Goal: Task Accomplishment & Management: Complete application form

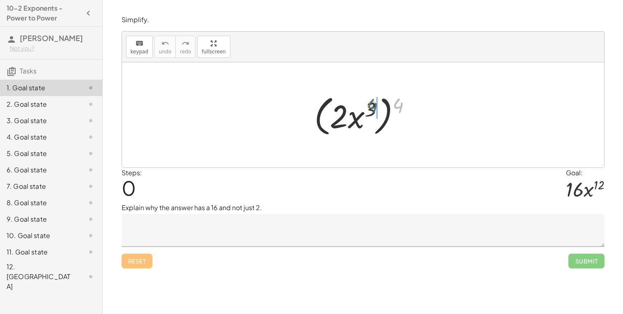
drag, startPoint x: 398, startPoint y: 106, endPoint x: 370, endPoint y: 107, distance: 27.9
click at [370, 107] on div at bounding box center [366, 115] width 112 height 47
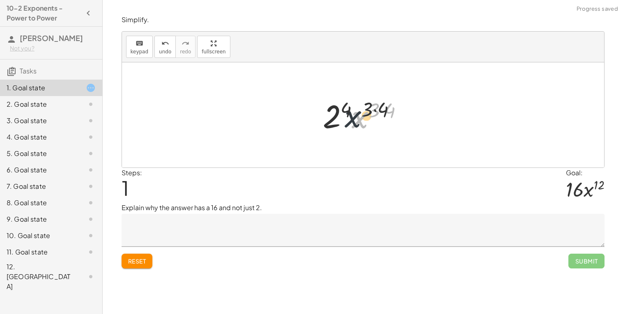
drag, startPoint x: 361, startPoint y: 117, endPoint x: 342, endPoint y: 116, distance: 18.5
click at [342, 116] on div at bounding box center [366, 115] width 95 height 42
drag, startPoint x: 331, startPoint y: 114, endPoint x: 361, endPoint y: 114, distance: 30.0
click at [361, 114] on div at bounding box center [366, 115] width 95 height 42
drag, startPoint x: 384, startPoint y: 107, endPoint x: 367, endPoint y: 112, distance: 18.1
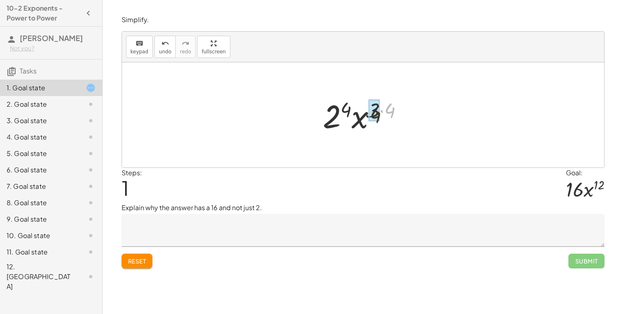
click at [367, 112] on div at bounding box center [366, 115] width 95 height 42
drag, startPoint x: 339, startPoint y: 116, endPoint x: 343, endPoint y: 116, distance: 4.5
click at [343, 116] on div at bounding box center [366, 115] width 86 height 42
drag, startPoint x: 347, startPoint y: 112, endPoint x: 368, endPoint y: 109, distance: 21.6
click at [368, 109] on div at bounding box center [366, 115] width 86 height 42
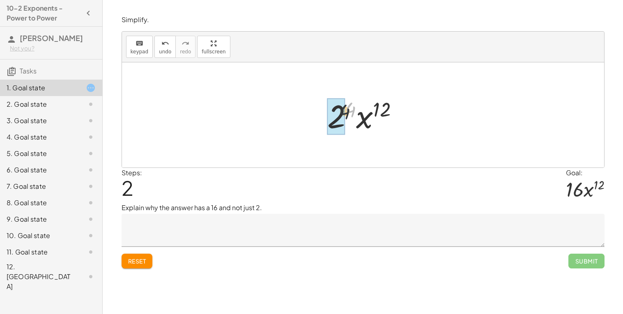
drag, startPoint x: 352, startPoint y: 111, endPoint x: 333, endPoint y: 117, distance: 20.3
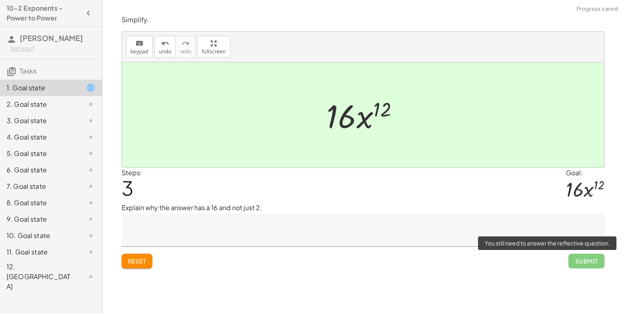
click at [583, 262] on span "Submit" at bounding box center [586, 261] width 36 height 15
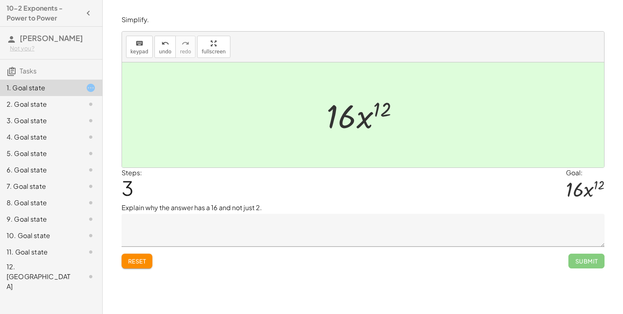
click at [577, 260] on span "Submit" at bounding box center [586, 261] width 36 height 15
click at [327, 230] on textarea at bounding box center [363, 230] width 483 height 33
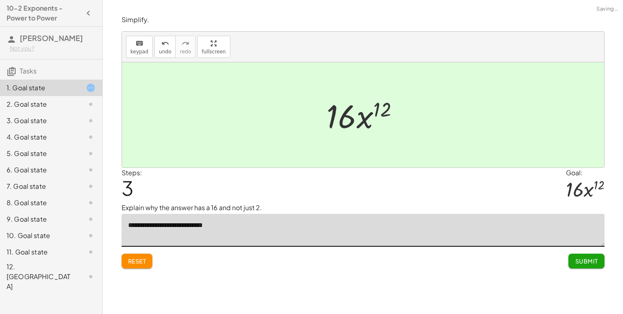
click at [209, 223] on textarea "**********" at bounding box center [363, 230] width 483 height 33
type textarea "**********"
click at [594, 256] on button "Submit" at bounding box center [586, 261] width 36 height 15
click at [0, 0] on span "Continue" at bounding box center [0, 0] width 0 height 0
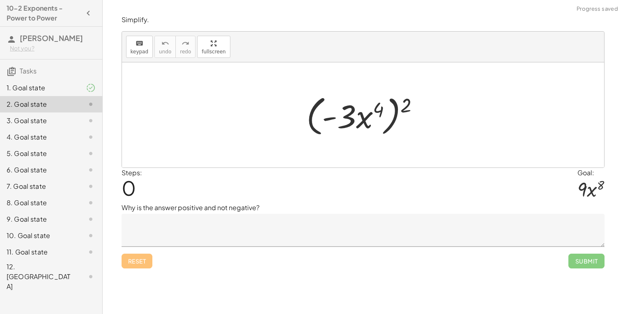
click at [304, 245] on textarea at bounding box center [363, 230] width 483 height 33
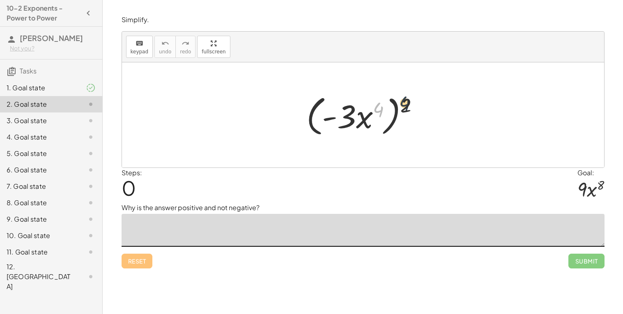
drag, startPoint x: 379, startPoint y: 112, endPoint x: 407, endPoint y: 106, distance: 29.1
click at [407, 106] on div at bounding box center [365, 115] width 127 height 47
drag, startPoint x: 406, startPoint y: 105, endPoint x: 378, endPoint y: 111, distance: 28.6
click at [378, 111] on div at bounding box center [365, 115] width 127 height 47
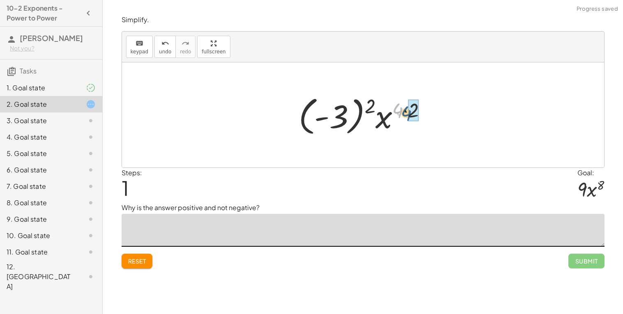
drag, startPoint x: 398, startPoint y: 110, endPoint x: 411, endPoint y: 114, distance: 12.8
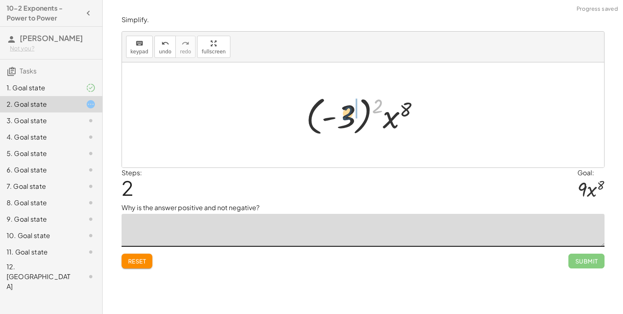
drag, startPoint x: 378, startPoint y: 108, endPoint x: 347, endPoint y: 116, distance: 32.5
click at [347, 116] on div at bounding box center [366, 115] width 129 height 46
drag, startPoint x: 340, startPoint y: 117, endPoint x: 346, endPoint y: 117, distance: 5.8
click at [346, 117] on div at bounding box center [366, 115] width 81 height 42
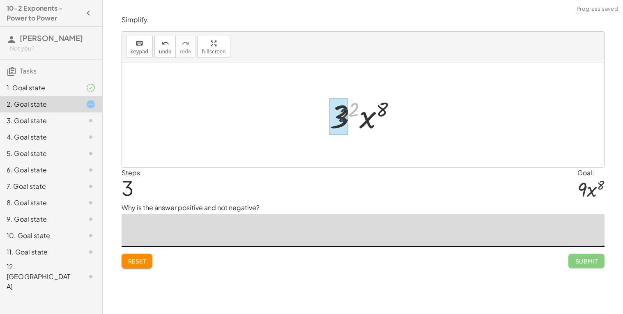
drag, startPoint x: 357, startPoint y: 111, endPoint x: 344, endPoint y: 117, distance: 13.8
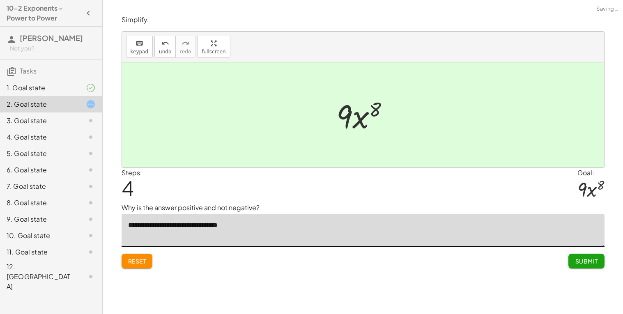
type textarea "**********"
click at [582, 258] on span "Submit" at bounding box center [586, 261] width 23 height 7
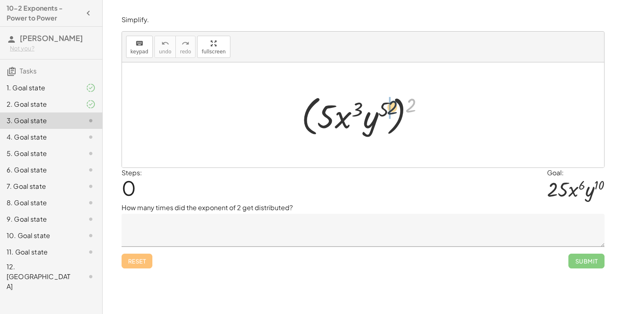
drag, startPoint x: 411, startPoint y: 105, endPoint x: 387, endPoint y: 108, distance: 24.0
click at [387, 108] on div at bounding box center [366, 115] width 138 height 47
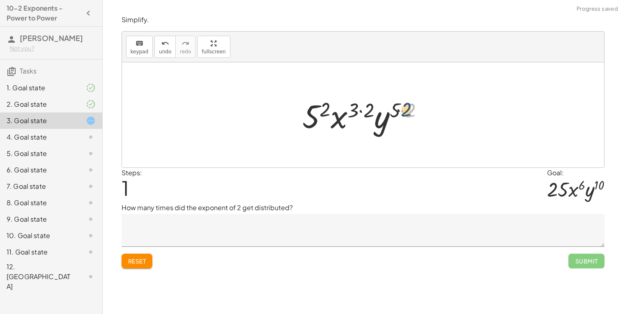
drag, startPoint x: 407, startPoint y: 112, endPoint x: 399, endPoint y: 110, distance: 7.5
click at [399, 110] on div at bounding box center [366, 115] width 136 height 42
drag, startPoint x: 410, startPoint y: 113, endPoint x: 396, endPoint y: 110, distance: 13.8
drag, startPoint x: 377, startPoint y: 111, endPoint x: 363, endPoint y: 110, distance: 14.0
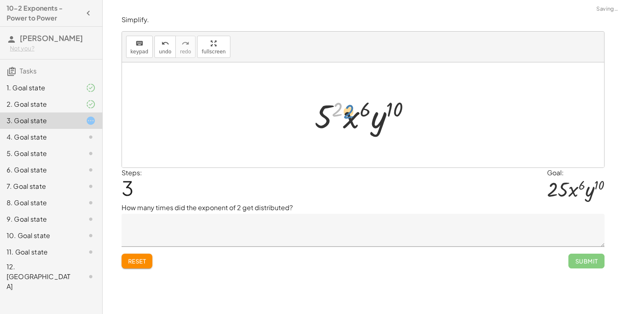
click at [340, 113] on div at bounding box center [366, 115] width 111 height 42
drag, startPoint x: 338, startPoint y: 110, endPoint x: 324, endPoint y: 115, distance: 14.6
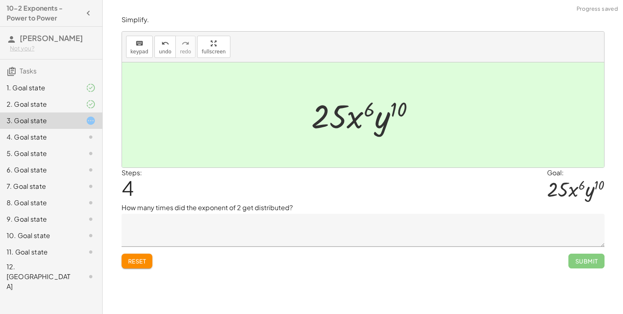
click at [268, 232] on textarea at bounding box center [363, 230] width 483 height 33
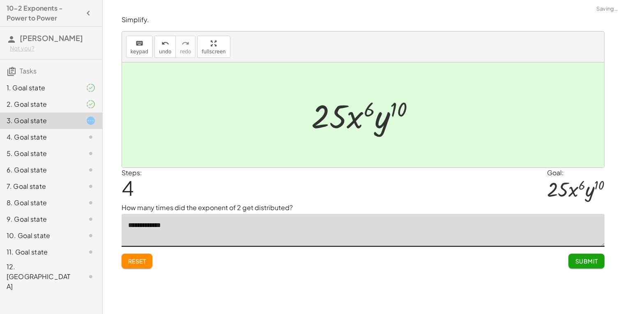
type textarea "**********"
click at [597, 262] on span "Submit" at bounding box center [586, 261] width 23 height 7
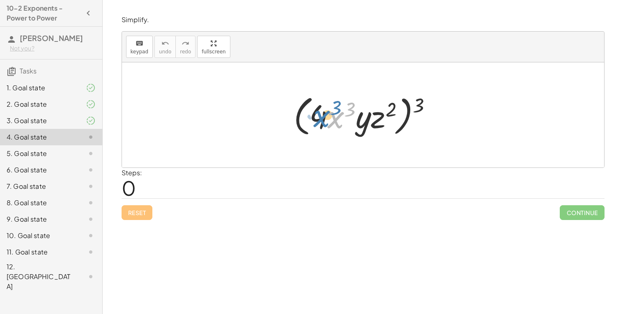
drag, startPoint x: 330, startPoint y: 125, endPoint x: 305, endPoint y: 122, distance: 24.9
click at [305, 122] on div at bounding box center [366, 115] width 153 height 47
drag, startPoint x: 320, startPoint y: 123, endPoint x: 348, endPoint y: 125, distance: 28.4
click at [348, 125] on div at bounding box center [366, 115] width 153 height 47
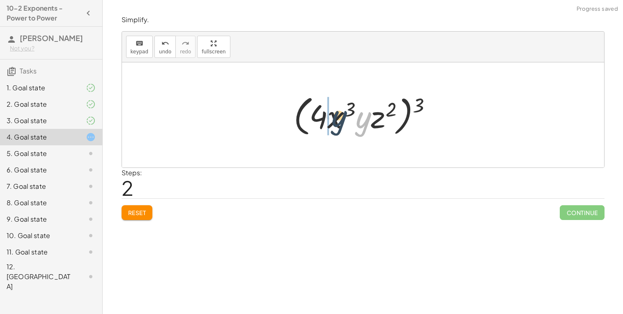
drag, startPoint x: 363, startPoint y: 119, endPoint x: 324, endPoint y: 117, distance: 39.5
click at [324, 117] on div at bounding box center [366, 115] width 153 height 47
drag, startPoint x: 335, startPoint y: 118, endPoint x: 362, endPoint y: 123, distance: 27.6
click at [362, 123] on div at bounding box center [366, 115] width 153 height 47
drag, startPoint x: 422, startPoint y: 100, endPoint x: 387, endPoint y: 107, distance: 35.6
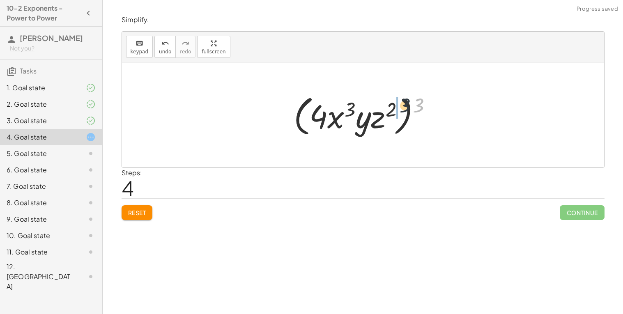
click at [387, 107] on div at bounding box center [366, 115] width 153 height 47
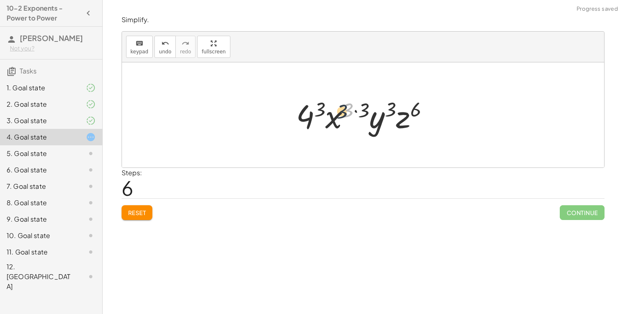
drag, startPoint x: 350, startPoint y: 113, endPoint x: 335, endPoint y: 120, distance: 16.0
click at [335, 120] on div at bounding box center [366, 115] width 148 height 42
drag, startPoint x: 362, startPoint y: 113, endPoint x: 353, endPoint y: 113, distance: 9.0
click at [353, 113] on div at bounding box center [366, 115] width 148 height 42
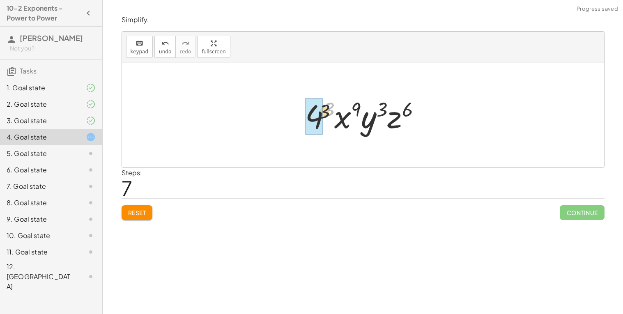
drag, startPoint x: 330, startPoint y: 110, endPoint x: 314, endPoint y: 118, distance: 18.2
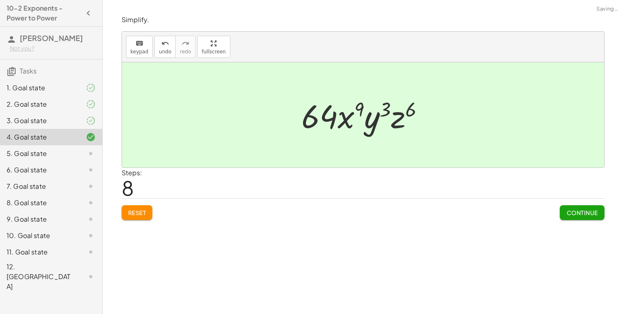
click at [573, 215] on span "Continue" at bounding box center [581, 212] width 31 height 7
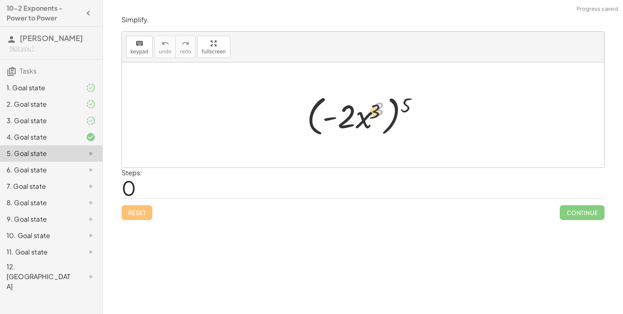
drag, startPoint x: 377, startPoint y: 107, endPoint x: 365, endPoint y: 115, distance: 14.8
click at [365, 115] on div at bounding box center [366, 115] width 127 height 47
drag, startPoint x: 404, startPoint y: 104, endPoint x: 377, endPoint y: 107, distance: 27.7
click at [377, 107] on div at bounding box center [366, 115] width 127 height 47
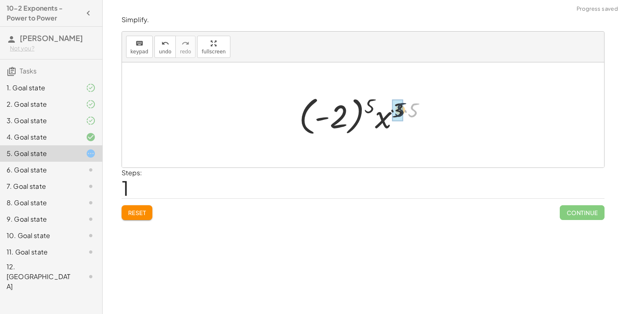
drag, startPoint x: 413, startPoint y: 112, endPoint x: 392, endPoint y: 111, distance: 21.4
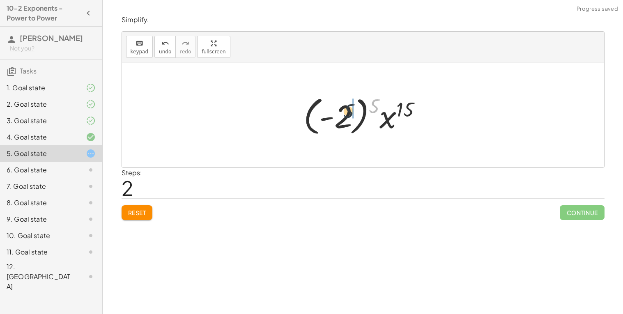
drag, startPoint x: 377, startPoint y: 108, endPoint x: 345, endPoint y: 115, distance: 33.6
click at [345, 115] on div at bounding box center [365, 115] width 133 height 46
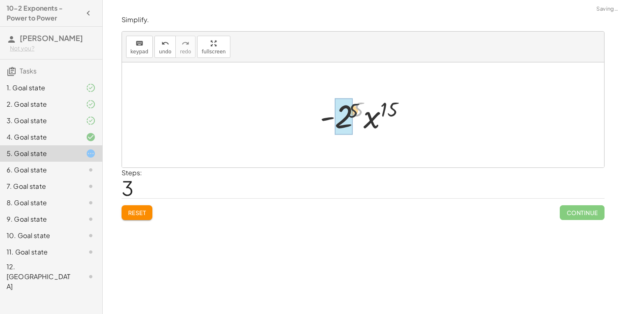
drag, startPoint x: 360, startPoint y: 111, endPoint x: 337, endPoint y: 118, distance: 24.4
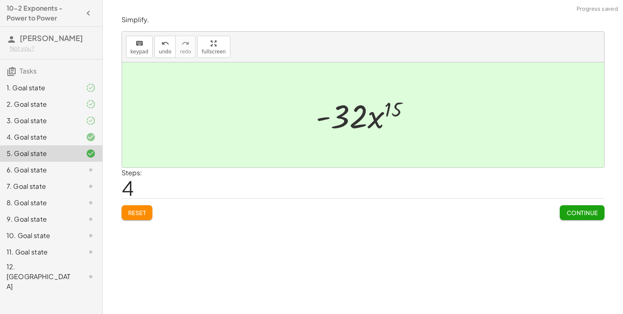
click at [580, 215] on span "Continue" at bounding box center [581, 212] width 31 height 7
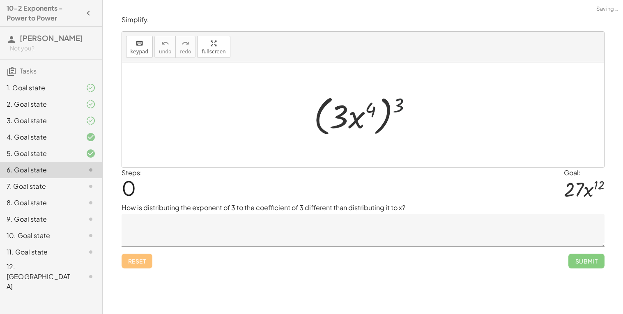
drag, startPoint x: 399, startPoint y: 108, endPoint x: 369, endPoint y: 111, distance: 30.5
click at [369, 111] on div at bounding box center [366, 115] width 113 height 47
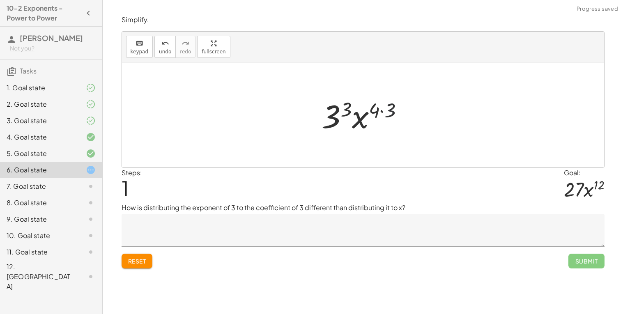
drag, startPoint x: 397, startPoint y: 110, endPoint x: 392, endPoint y: 111, distance: 5.0
click at [392, 111] on div at bounding box center [366, 115] width 96 height 42
drag, startPoint x: 392, startPoint y: 111, endPoint x: 379, endPoint y: 112, distance: 13.2
drag, startPoint x: 352, startPoint y: 110, endPoint x: 322, endPoint y: 117, distance: 31.8
click at [322, 117] on div at bounding box center [365, 115] width 87 height 42
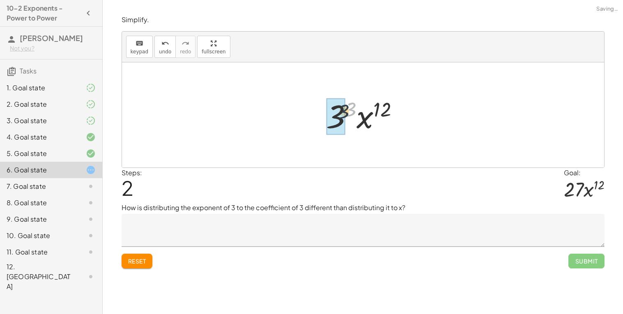
drag, startPoint x: 352, startPoint y: 110, endPoint x: 338, endPoint y: 114, distance: 14.4
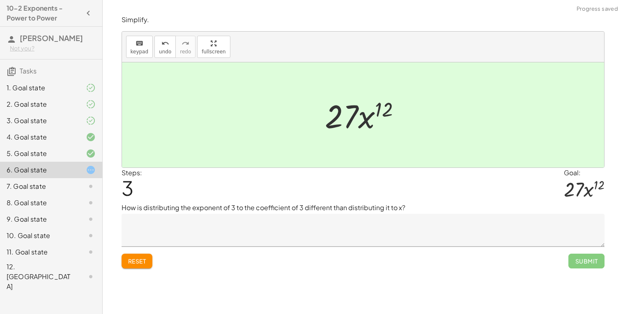
click at [374, 244] on textarea at bounding box center [363, 230] width 483 height 33
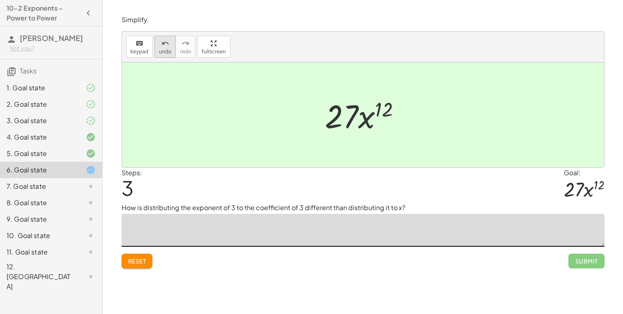
click at [163, 45] on icon "undo" at bounding box center [165, 44] width 8 height 10
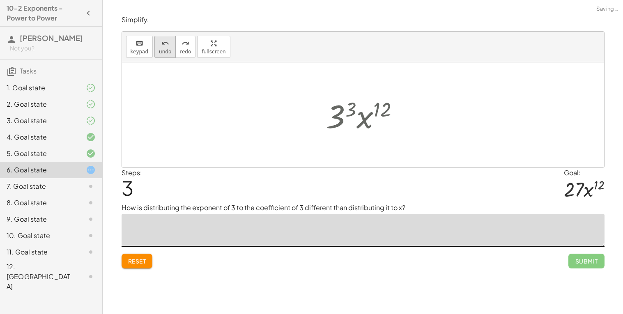
click at [163, 45] on icon "undo" at bounding box center [165, 44] width 8 height 10
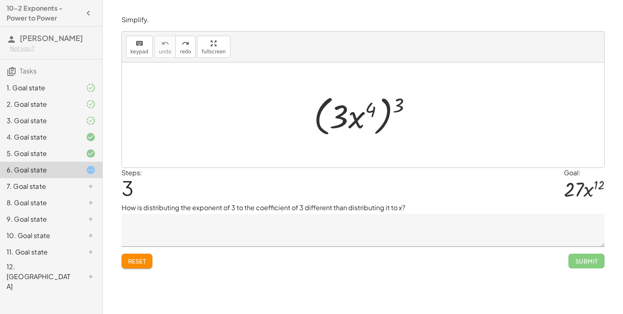
click at [147, 240] on textarea at bounding box center [363, 230] width 483 height 33
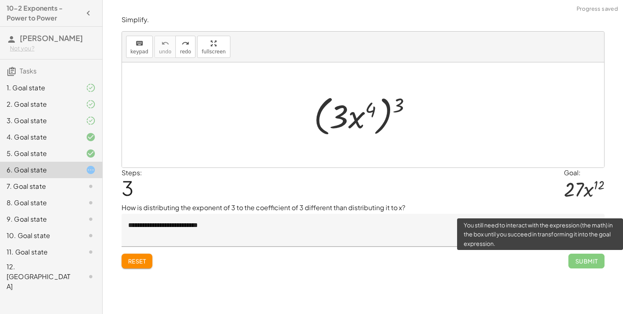
click at [595, 260] on span "Submit" at bounding box center [586, 261] width 36 height 15
click at [594, 262] on span "Submit" at bounding box center [586, 261] width 36 height 15
click at [589, 263] on span "Submit" at bounding box center [586, 261] width 36 height 15
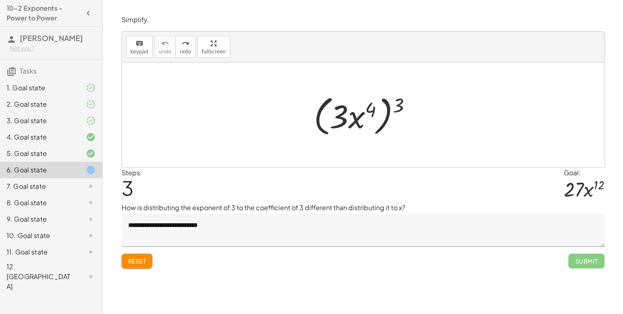
click at [137, 236] on textarea "**********" at bounding box center [363, 230] width 483 height 33
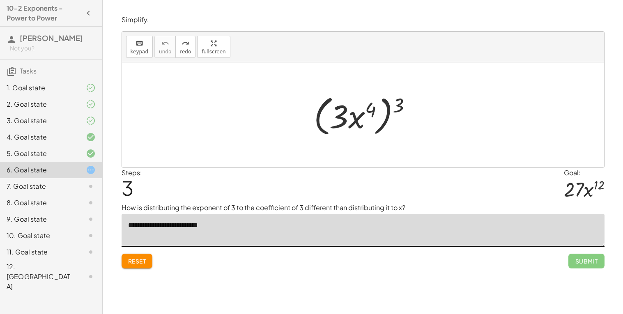
click at [139, 229] on textarea "**********" at bounding box center [363, 230] width 483 height 33
type textarea "**********"
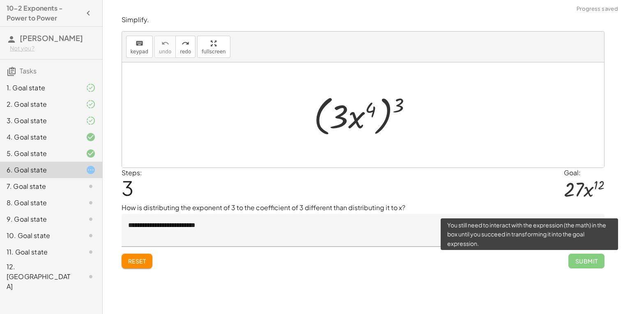
click at [595, 268] on span "Submit" at bounding box center [586, 261] width 36 height 15
click at [588, 265] on span "Submit" at bounding box center [586, 261] width 36 height 15
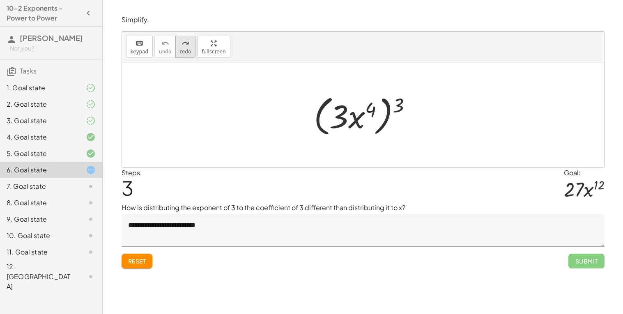
click at [175, 48] on button "redo redo" at bounding box center [185, 47] width 20 height 22
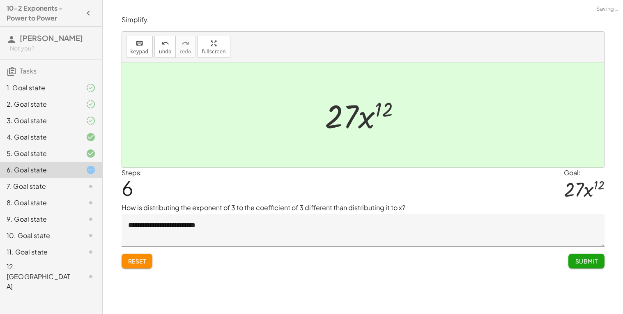
click at [579, 244] on textarea "**********" at bounding box center [363, 230] width 483 height 33
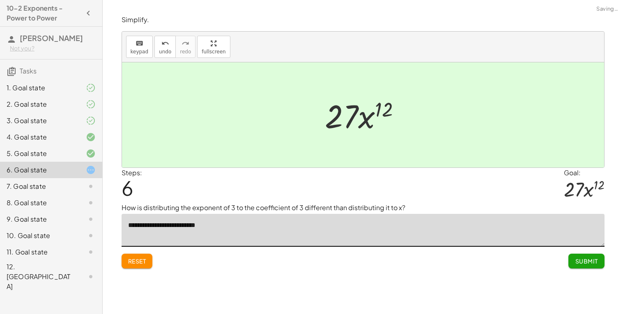
click at [581, 258] on span "Submit" at bounding box center [586, 261] width 23 height 7
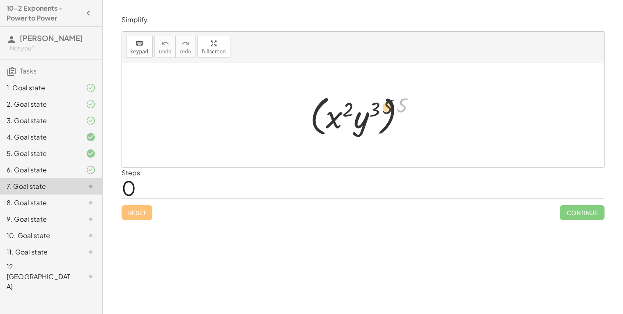
drag, startPoint x: 399, startPoint y: 104, endPoint x: 375, endPoint y: 108, distance: 23.7
click at [375, 108] on div at bounding box center [366, 115] width 120 height 47
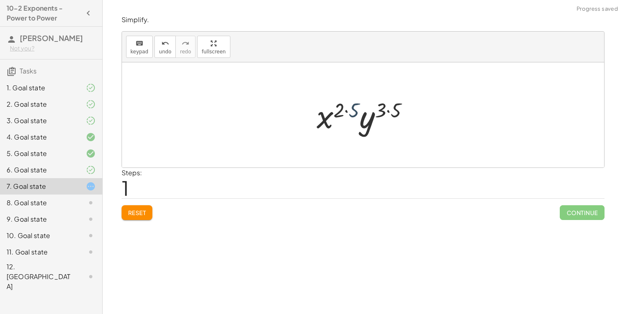
drag, startPoint x: 357, startPoint y: 109, endPoint x: 345, endPoint y: 110, distance: 11.5
click at [345, 110] on div at bounding box center [367, 115] width 108 height 42
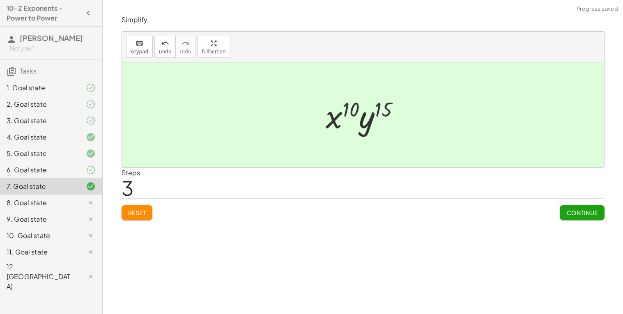
click at [575, 217] on button "Continue" at bounding box center [582, 212] width 44 height 15
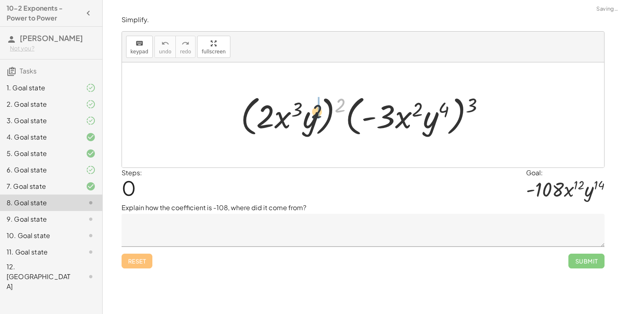
drag, startPoint x: 342, startPoint y: 104, endPoint x: 306, endPoint y: 117, distance: 38.5
click at [306, 117] on div at bounding box center [366, 115] width 259 height 47
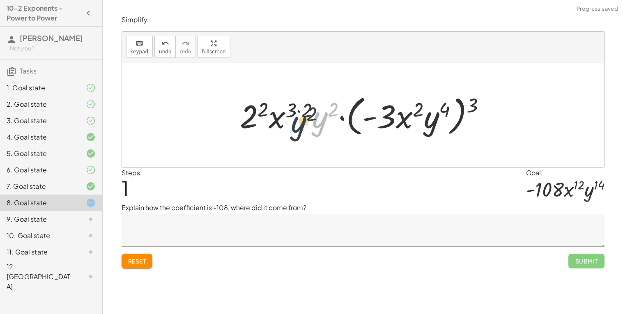
drag, startPoint x: 324, startPoint y: 107, endPoint x: 301, endPoint y: 112, distance: 22.6
click at [301, 112] on div at bounding box center [366, 115] width 261 height 47
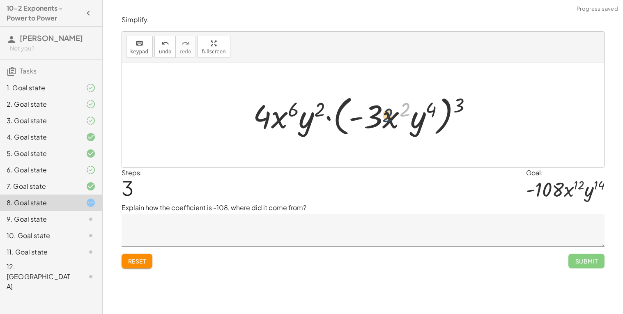
drag, startPoint x: 408, startPoint y: 106, endPoint x: 378, endPoint y: 114, distance: 31.0
click at [378, 114] on div at bounding box center [366, 115] width 234 height 47
drag, startPoint x: 462, startPoint y: 98, endPoint x: 421, endPoint y: 107, distance: 42.1
click at [421, 107] on div at bounding box center [366, 115] width 234 height 47
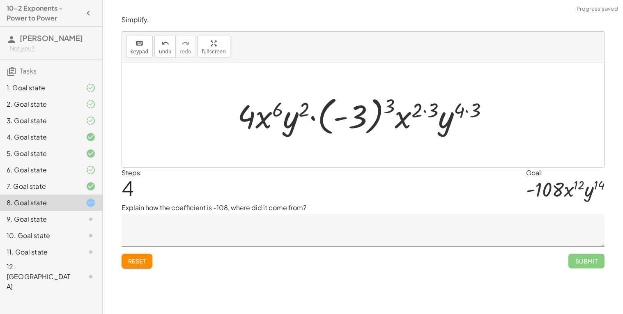
drag, startPoint x: 474, startPoint y: 105, endPoint x: 465, endPoint y: 106, distance: 9.5
click at [465, 106] on div at bounding box center [366, 115] width 266 height 46
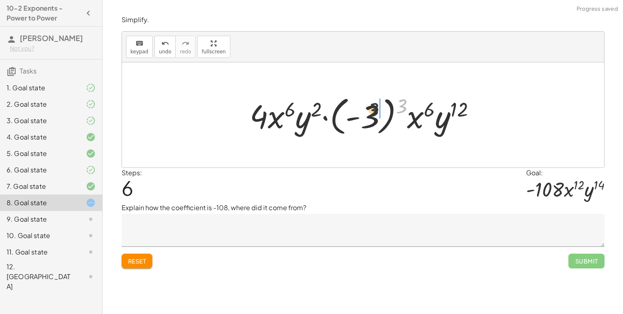
drag, startPoint x: 405, startPoint y: 104, endPoint x: 365, endPoint y: 111, distance: 40.9
click at [365, 111] on div at bounding box center [366, 115] width 241 height 46
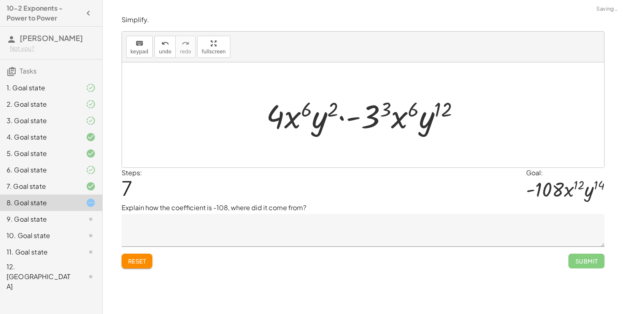
click at [377, 110] on div at bounding box center [366, 115] width 209 height 42
click at [392, 106] on div at bounding box center [366, 115] width 212 height 42
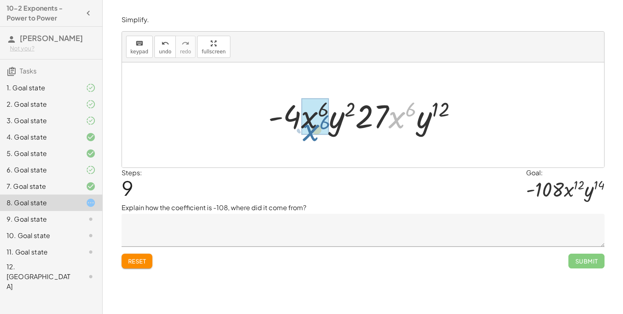
drag, startPoint x: 405, startPoint y: 113, endPoint x: 318, endPoint y: 125, distance: 87.5
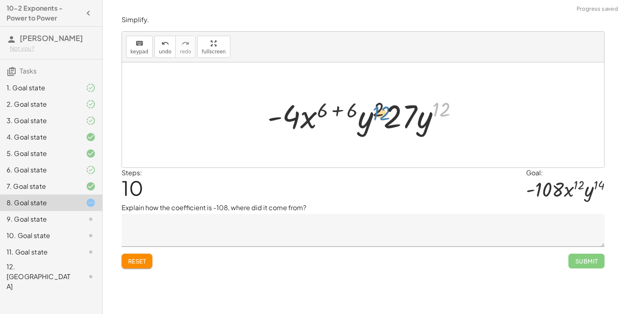
drag, startPoint x: 446, startPoint y: 110, endPoint x: 376, endPoint y: 113, distance: 69.5
click at [376, 113] on div at bounding box center [365, 115] width 205 height 42
drag, startPoint x: 416, startPoint y: 120, endPoint x: 359, endPoint y: 121, distance: 57.1
click at [359, 121] on div at bounding box center [365, 115] width 205 height 42
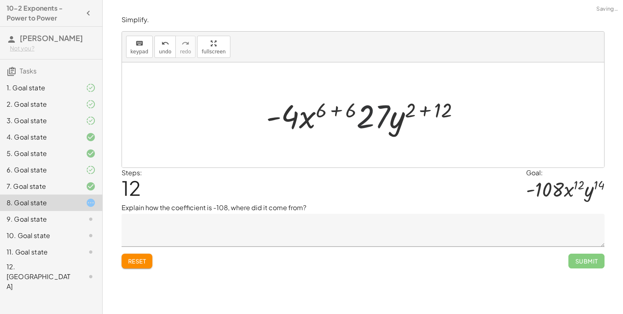
drag, startPoint x: 357, startPoint y: 112, endPoint x: 342, endPoint y: 112, distance: 14.8
click at [342, 112] on div at bounding box center [366, 115] width 209 height 42
drag, startPoint x: 346, startPoint y: 112, endPoint x: 330, endPoint y: 112, distance: 16.0
click at [330, 112] on div at bounding box center [366, 115] width 209 height 42
drag, startPoint x: 353, startPoint y: 110, endPoint x: 317, endPoint y: 109, distance: 36.1
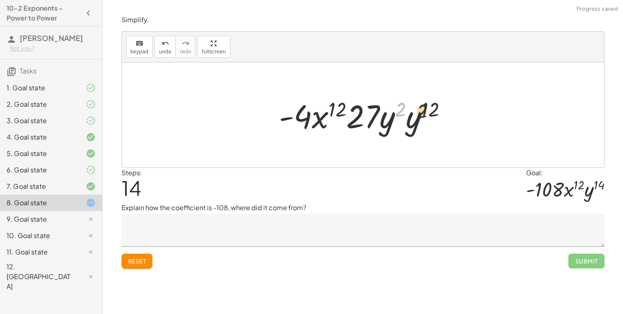
drag, startPoint x: 397, startPoint y: 113, endPoint x: 419, endPoint y: 115, distance: 22.7
click at [419, 115] on div at bounding box center [366, 115] width 183 height 42
drag, startPoint x: 337, startPoint y: 113, endPoint x: 308, endPoint y: 108, distance: 29.5
click at [308, 108] on div at bounding box center [366, 115] width 183 height 42
drag, startPoint x: 333, startPoint y: 108, endPoint x: 313, endPoint y: 115, distance: 21.2
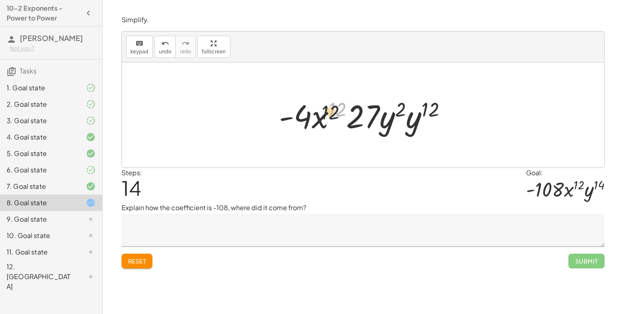
click at [313, 115] on div at bounding box center [366, 115] width 183 height 42
drag, startPoint x: 334, startPoint y: 106, endPoint x: 297, endPoint y: 115, distance: 37.3
click at [297, 115] on div at bounding box center [366, 115] width 183 height 42
drag, startPoint x: 432, startPoint y: 106, endPoint x: 290, endPoint y: 114, distance: 142.7
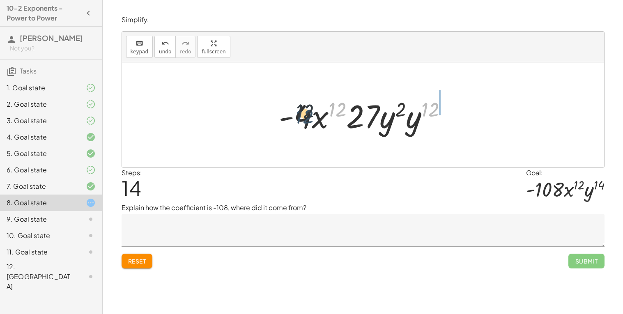
click at [290, 114] on div at bounding box center [366, 115] width 183 height 42
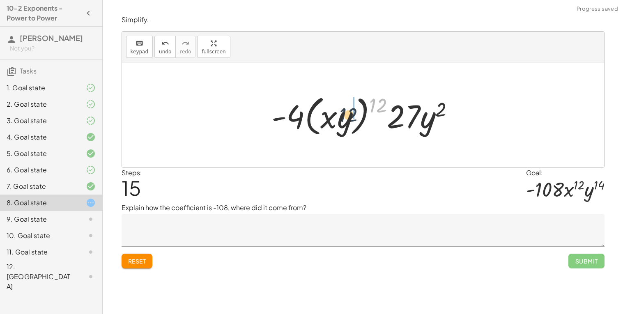
drag, startPoint x: 371, startPoint y: 102, endPoint x: 336, endPoint y: 114, distance: 36.8
click at [336, 114] on div at bounding box center [366, 115] width 198 height 47
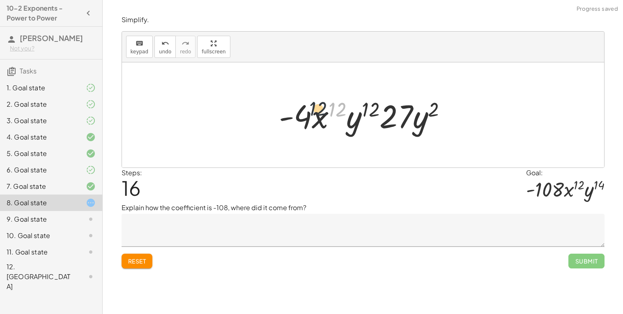
drag, startPoint x: 340, startPoint y: 110, endPoint x: 305, endPoint y: 111, distance: 35.3
click at [305, 111] on div at bounding box center [366, 115] width 183 height 42
drag, startPoint x: 375, startPoint y: 108, endPoint x: 318, endPoint y: 133, distance: 62.3
click at [318, 133] on div at bounding box center [366, 115] width 183 height 42
drag, startPoint x: 433, startPoint y: 108, endPoint x: 369, endPoint y: 123, distance: 65.9
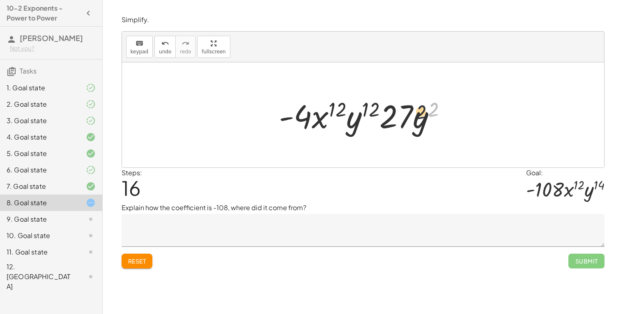
click at [369, 123] on div at bounding box center [366, 115] width 183 height 42
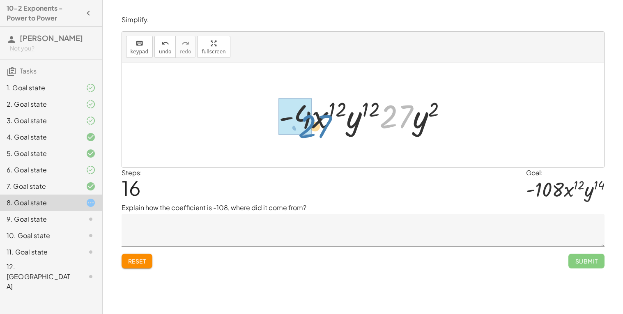
drag, startPoint x: 406, startPoint y: 110, endPoint x: 323, endPoint y: 118, distance: 83.0
click at [323, 118] on div at bounding box center [366, 115] width 183 height 42
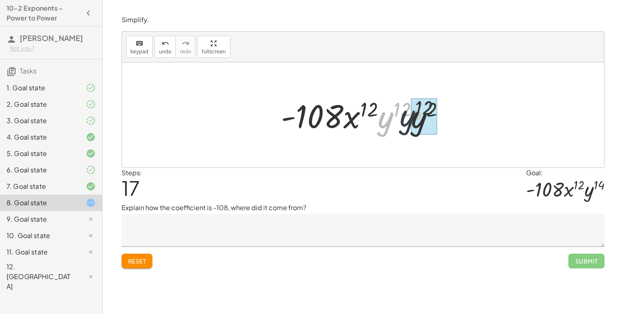
drag, startPoint x: 380, startPoint y: 124, endPoint x: 411, endPoint y: 122, distance: 30.9
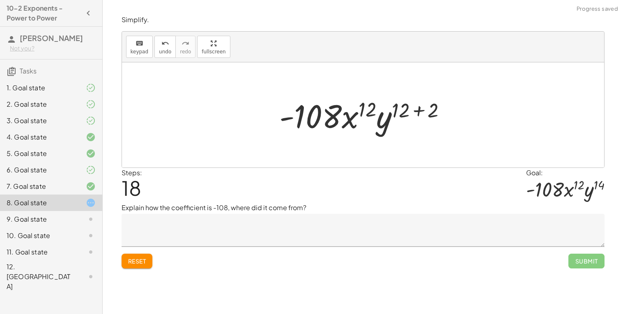
click at [331, 237] on textarea at bounding box center [363, 230] width 483 height 33
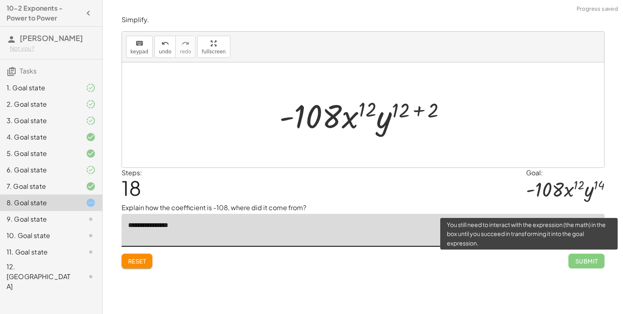
click at [594, 265] on span "Submit" at bounding box center [586, 261] width 36 height 15
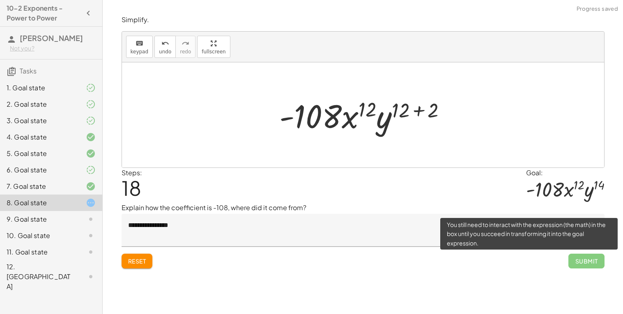
click at [590, 263] on span "Submit" at bounding box center [586, 261] width 36 height 15
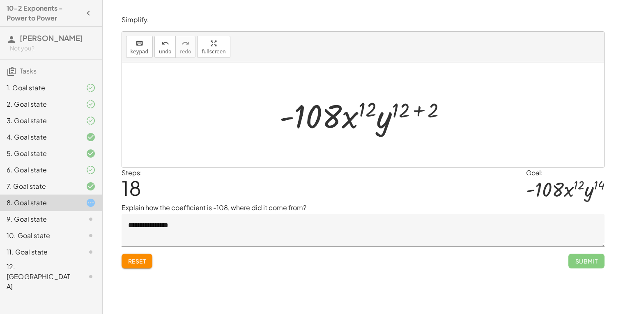
click at [407, 231] on textarea "**********" at bounding box center [363, 230] width 483 height 33
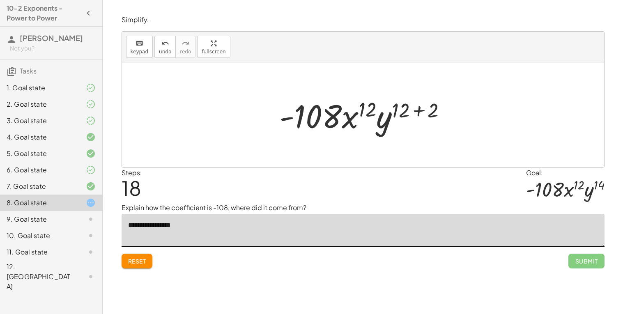
click at [271, 222] on textarea "**********" at bounding box center [363, 230] width 483 height 33
type textarea "*"
type textarea "**********"
click at [600, 261] on span "Submit" at bounding box center [586, 261] width 36 height 15
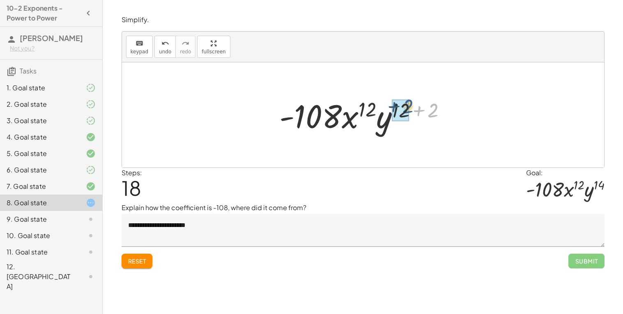
drag, startPoint x: 434, startPoint y: 117, endPoint x: 404, endPoint y: 113, distance: 29.9
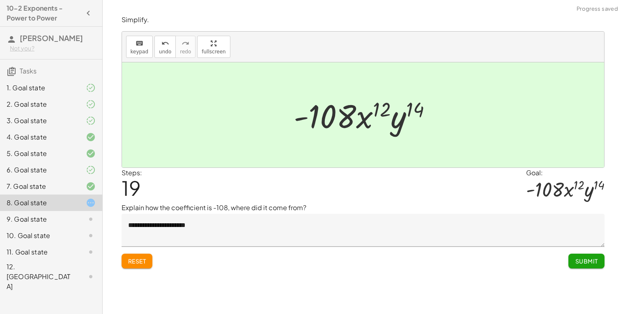
click at [590, 257] on button "Submit" at bounding box center [586, 261] width 36 height 15
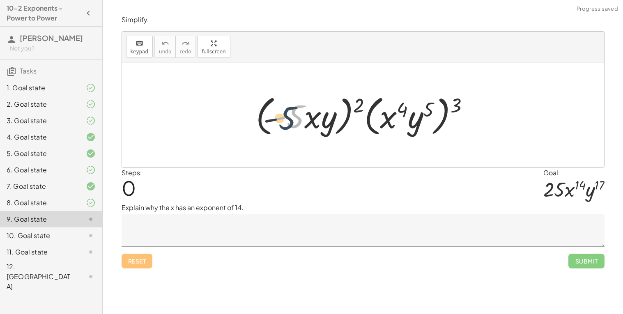
drag, startPoint x: 295, startPoint y: 119, endPoint x: 286, endPoint y: 120, distance: 8.8
click at [286, 120] on div at bounding box center [366, 115] width 228 height 47
drag, startPoint x: 359, startPoint y: 100, endPoint x: 328, endPoint y: 110, distance: 33.0
click at [328, 110] on div at bounding box center [366, 115] width 228 height 47
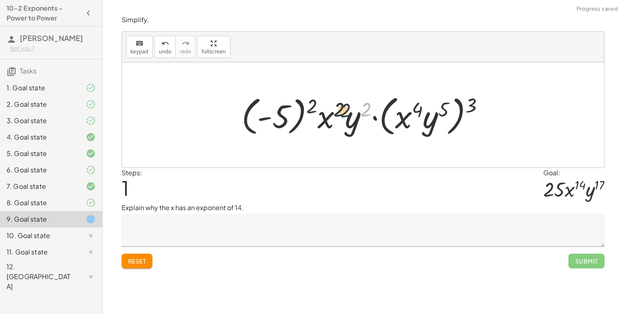
drag, startPoint x: 367, startPoint y: 107, endPoint x: 338, endPoint y: 108, distance: 29.2
click at [338, 108] on div at bounding box center [366, 115] width 258 height 47
drag, startPoint x: 315, startPoint y: 106, endPoint x: 272, endPoint y: 117, distance: 44.2
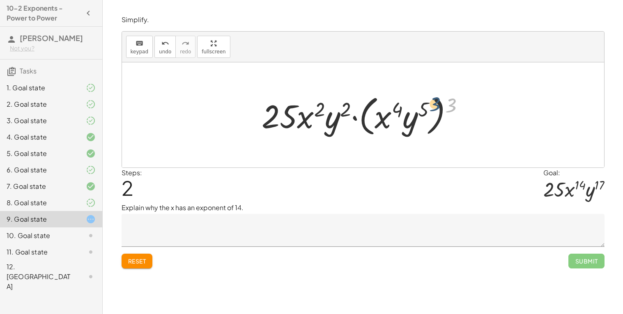
drag, startPoint x: 447, startPoint y: 104, endPoint x: 427, endPoint y: 102, distance: 19.8
click at [427, 102] on div at bounding box center [367, 115] width 218 height 47
drag, startPoint x: 455, startPoint y: 104, endPoint x: 416, endPoint y: 108, distance: 39.6
click at [416, 108] on div at bounding box center [367, 115] width 218 height 47
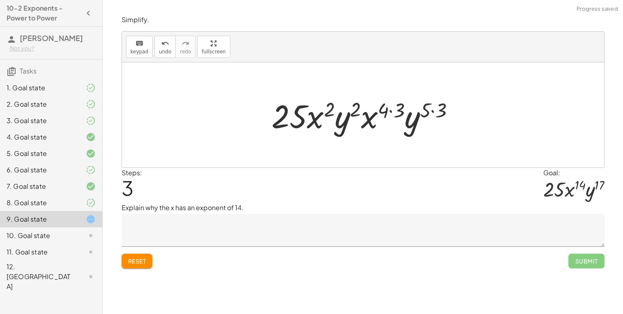
drag, startPoint x: 437, startPoint y: 108, endPoint x: 412, endPoint y: 109, distance: 25.1
click at [412, 109] on div at bounding box center [366, 115] width 198 height 42
drag, startPoint x: 428, startPoint y: 108, endPoint x: 436, endPoint y: 110, distance: 8.6
click at [436, 110] on div at bounding box center [366, 115] width 198 height 42
drag, startPoint x: 436, startPoint y: 110, endPoint x: 420, endPoint y: 111, distance: 16.1
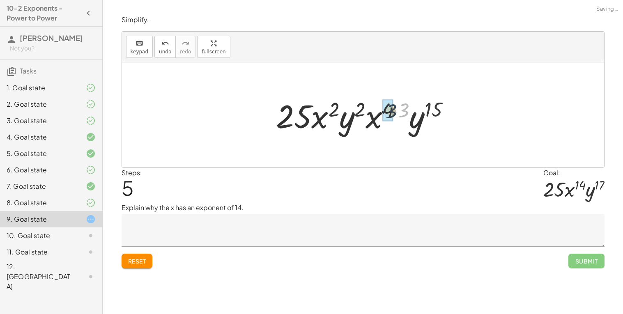
drag, startPoint x: 401, startPoint y: 110, endPoint x: 381, endPoint y: 111, distance: 20.1
click at [381, 111] on div at bounding box center [366, 115] width 189 height 42
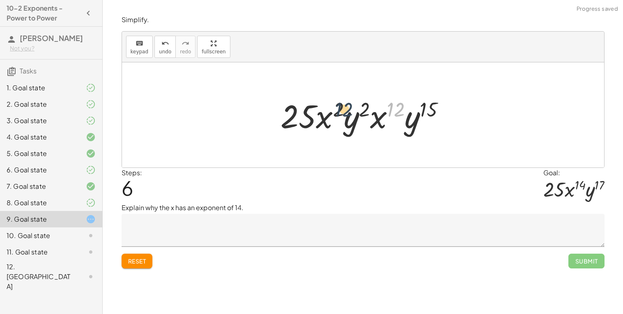
drag, startPoint x: 391, startPoint y: 109, endPoint x: 324, endPoint y: 109, distance: 66.5
click at [324, 109] on div at bounding box center [365, 115] width 179 height 42
drag, startPoint x: 381, startPoint y: 115, endPoint x: 303, endPoint y: 114, distance: 78.1
click at [303, 114] on div at bounding box center [365, 115] width 179 height 42
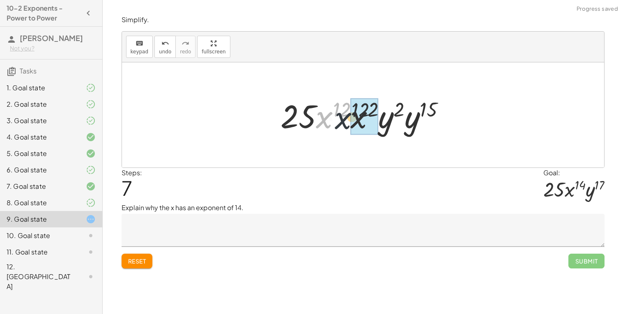
drag, startPoint x: 327, startPoint y: 117, endPoint x: 352, endPoint y: 119, distance: 25.1
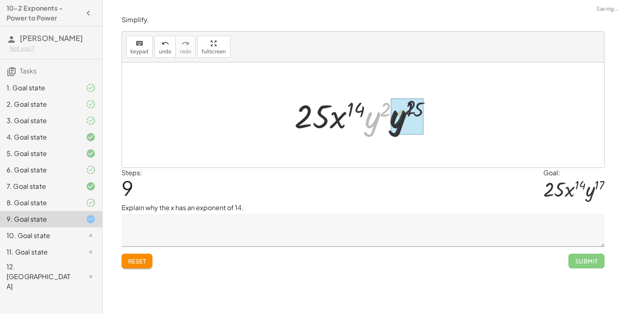
drag, startPoint x: 375, startPoint y: 117, endPoint x: 403, endPoint y: 116, distance: 27.1
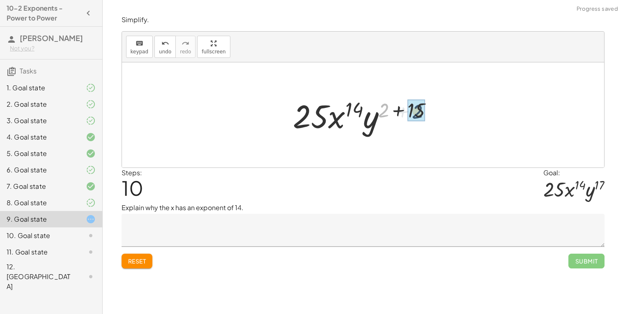
drag, startPoint x: 388, startPoint y: 109, endPoint x: 423, endPoint y: 110, distance: 34.5
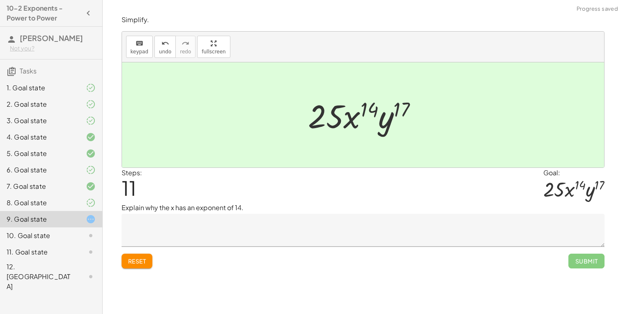
click at [386, 243] on textarea at bounding box center [363, 230] width 483 height 33
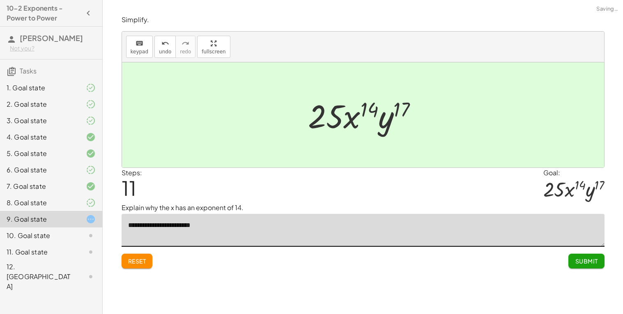
click at [173, 229] on textarea "**********" at bounding box center [363, 230] width 483 height 33
type textarea "**********"
click at [580, 259] on span "Submit" at bounding box center [586, 261] width 23 height 7
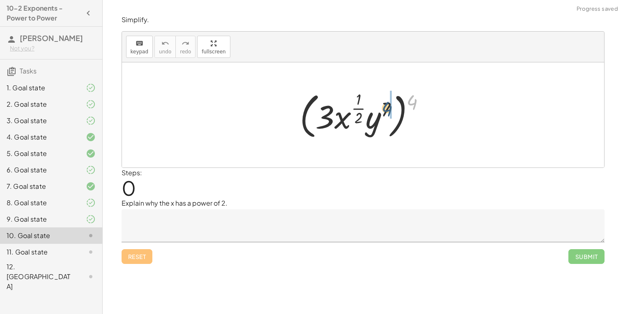
drag, startPoint x: 412, startPoint y: 99, endPoint x: 384, endPoint y: 107, distance: 29.4
click at [384, 107] on div at bounding box center [366, 114] width 140 height 53
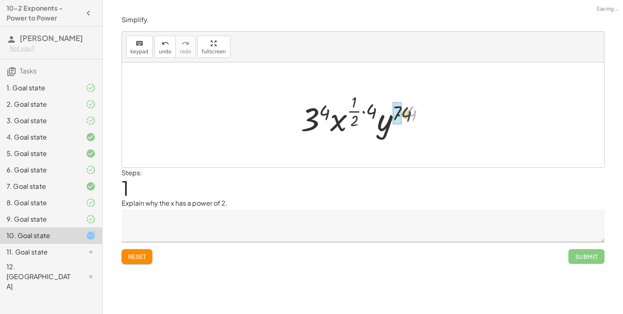
drag, startPoint x: 421, startPoint y: 110, endPoint x: 393, endPoint y: 113, distance: 27.6
click at [393, 113] on div at bounding box center [366, 115] width 139 height 48
click at [398, 111] on div at bounding box center [366, 115] width 139 height 48
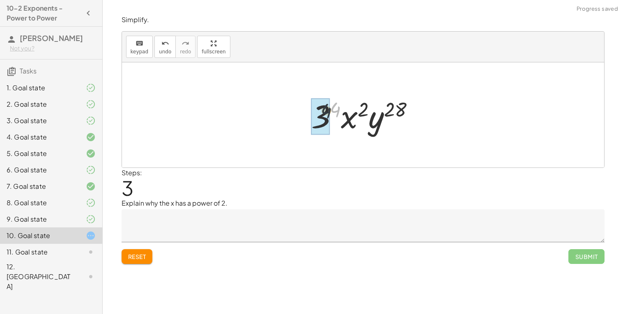
drag, startPoint x: 336, startPoint y: 113, endPoint x: 320, endPoint y: 116, distance: 17.2
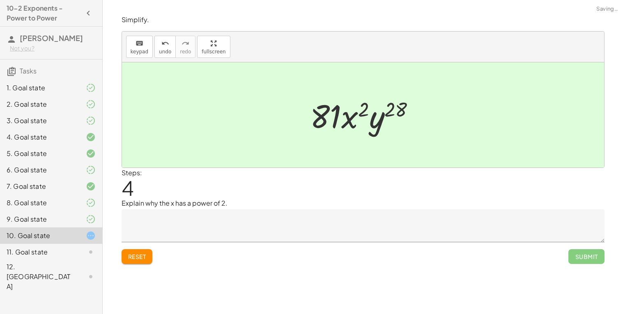
click at [337, 235] on textarea at bounding box center [363, 225] width 483 height 33
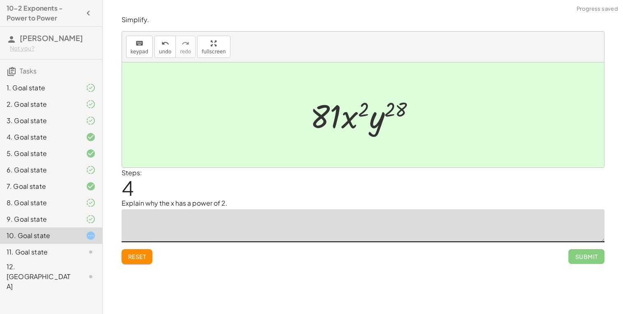
type textarea "*"
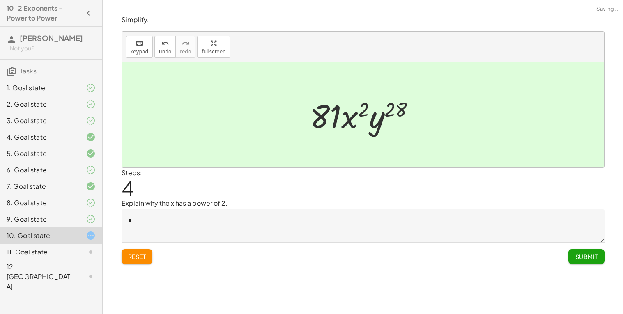
click at [582, 253] on span "Submit" at bounding box center [586, 256] width 23 height 7
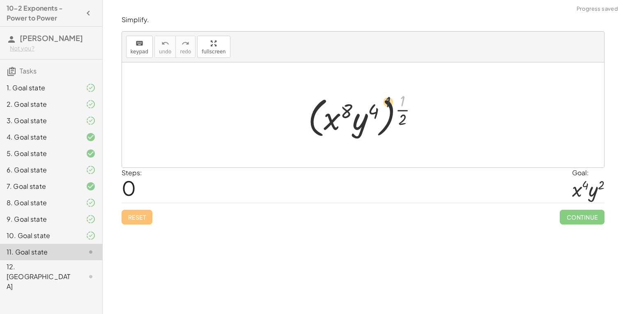
drag, startPoint x: 400, startPoint y: 104, endPoint x: 375, endPoint y: 105, distance: 25.1
click at [375, 105] on div at bounding box center [366, 115] width 124 height 51
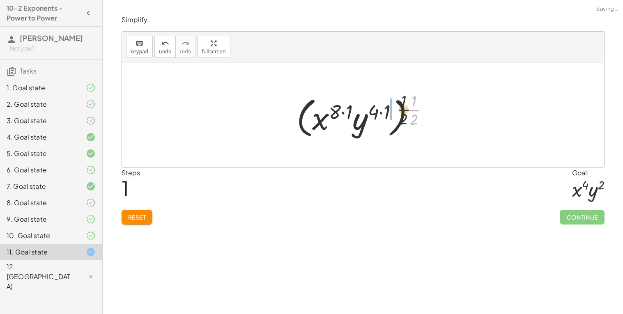
drag, startPoint x: 416, startPoint y: 112, endPoint x: 386, endPoint y: 110, distance: 29.6
click at [386, 110] on div at bounding box center [365, 115] width 147 height 51
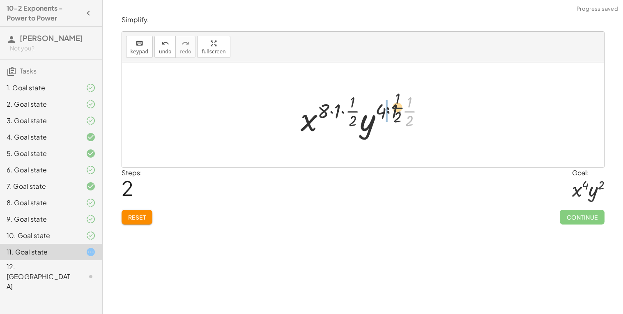
drag, startPoint x: 412, startPoint y: 115, endPoint x: 388, endPoint y: 109, distance: 24.6
click at [388, 109] on div at bounding box center [366, 115] width 139 height 48
drag, startPoint x: 382, startPoint y: 112, endPoint x: 393, endPoint y: 113, distance: 10.7
click at [393, 113] on div at bounding box center [366, 115] width 139 height 48
click at [354, 116] on div at bounding box center [366, 115] width 139 height 48
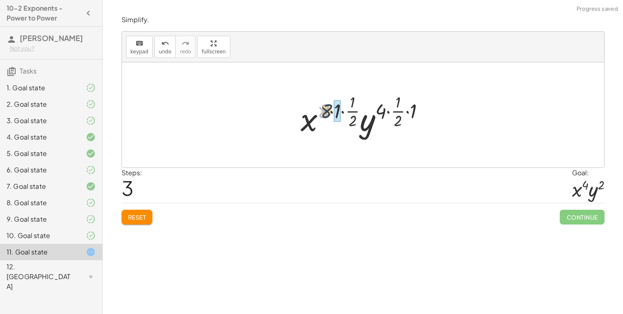
drag, startPoint x: 322, startPoint y: 111, endPoint x: 336, endPoint y: 113, distance: 14.1
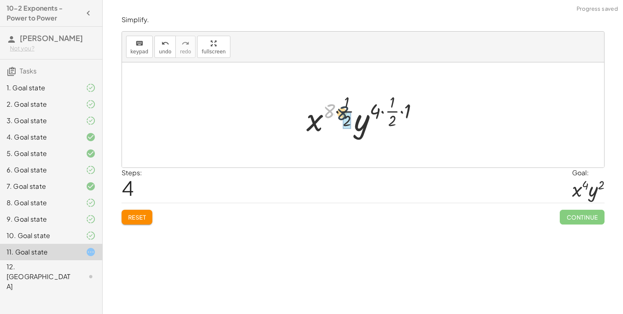
drag, startPoint x: 331, startPoint y: 111, endPoint x: 343, endPoint y: 113, distance: 12.0
drag, startPoint x: 364, startPoint y: 113, endPoint x: 381, endPoint y: 113, distance: 16.8
drag, startPoint x: 375, startPoint y: 113, endPoint x: 386, endPoint y: 114, distance: 11.1
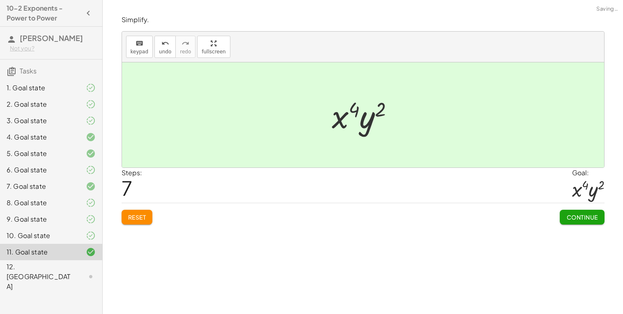
click at [586, 221] on span "Continue" at bounding box center [581, 217] width 31 height 7
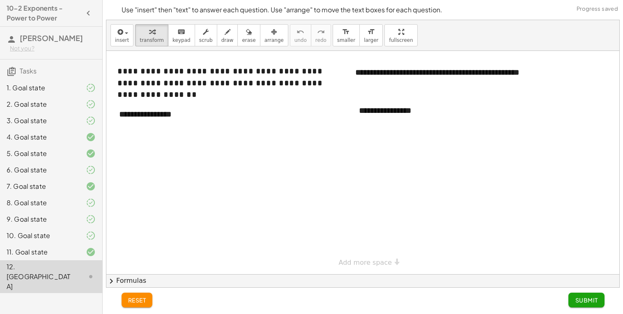
click at [172, 122] on div "**********" at bounding box center [172, 114] width 123 height 28
click at [154, 117] on div "**********" at bounding box center [172, 114] width 123 height 28
click at [159, 118] on div "********" at bounding box center [172, 114] width 123 height 28
click at [400, 124] on div "**********" at bounding box center [412, 111] width 123 height 28
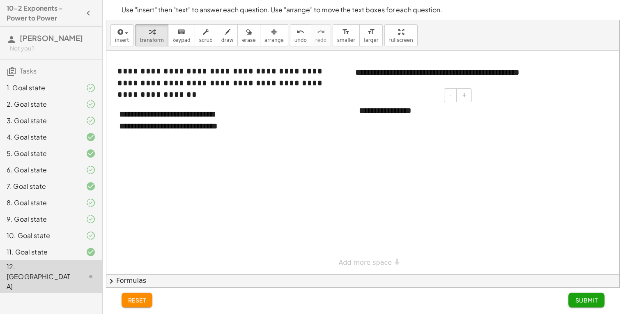
click at [419, 122] on div "**********" at bounding box center [412, 111] width 123 height 28
click at [123, 127] on div "**********" at bounding box center [172, 126] width 123 height 52
click at [390, 109] on div at bounding box center [412, 111] width 123 height 28
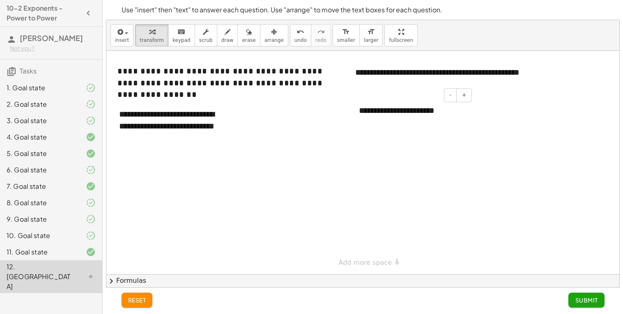
click at [428, 125] on div at bounding box center [362, 162] width 513 height 223
click at [423, 114] on div "**********" at bounding box center [412, 111] width 123 height 28
click at [576, 302] on span "Submit" at bounding box center [586, 300] width 23 height 7
